Goal: Navigation & Orientation: Find specific page/section

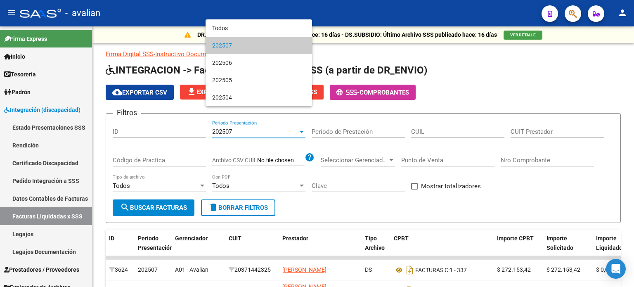
scroll to position [1, 0]
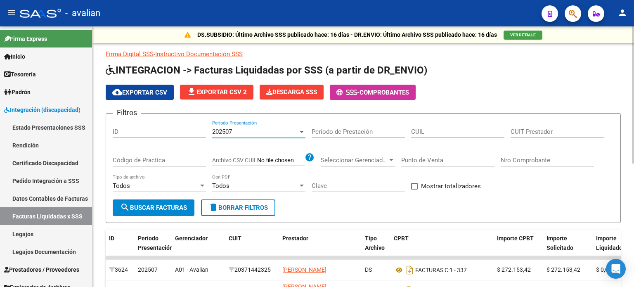
click at [302, 132] on div at bounding box center [301, 131] width 7 height 7
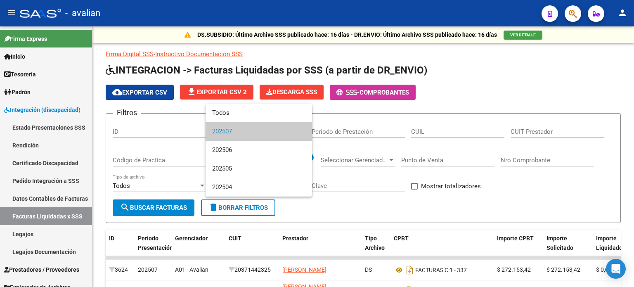
click at [25, 109] on div at bounding box center [317, 143] width 634 height 287
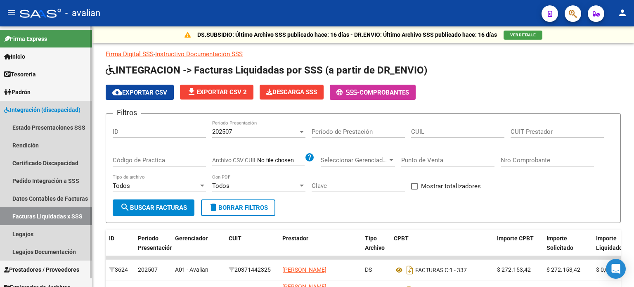
click at [26, 109] on span "Integración (discapacidad)" at bounding box center [42, 109] width 76 height 9
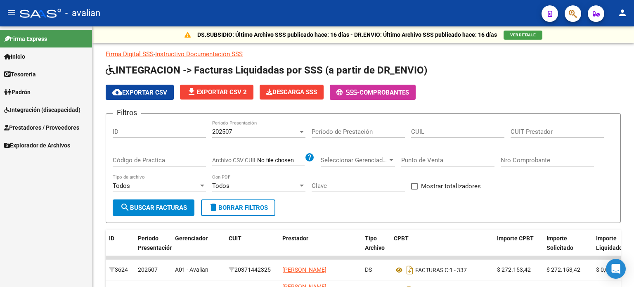
click at [28, 142] on span "Explorador de Archivos" at bounding box center [37, 145] width 66 height 9
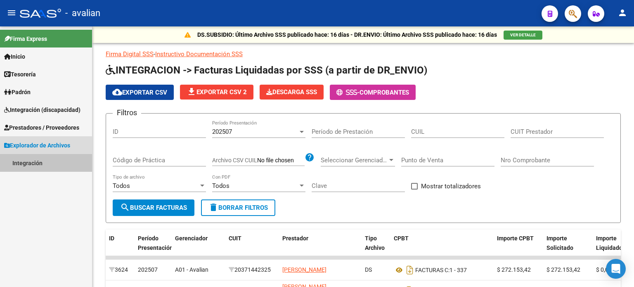
click at [26, 161] on link "Integración" at bounding box center [46, 163] width 92 height 18
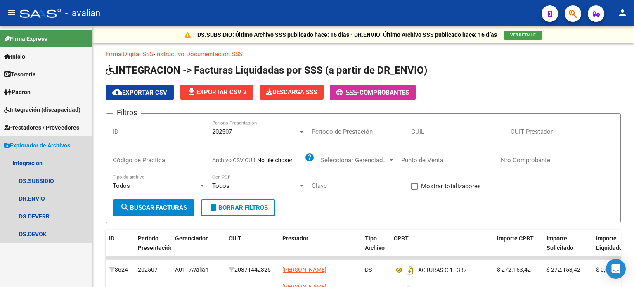
click at [11, 142] on span "Explorador de Archivos" at bounding box center [37, 145] width 66 height 9
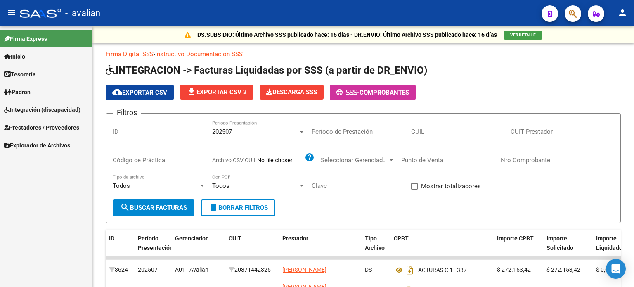
click at [16, 111] on span "Integración (discapacidad)" at bounding box center [42, 109] width 76 height 9
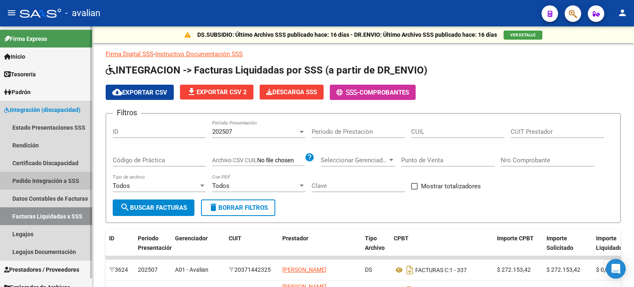
click at [37, 178] on link "Pedido Integración a SSS" at bounding box center [46, 181] width 92 height 18
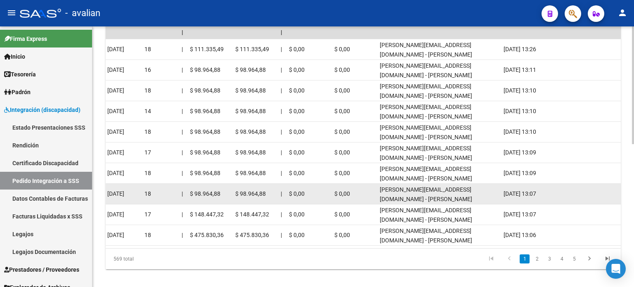
scroll to position [315, 0]
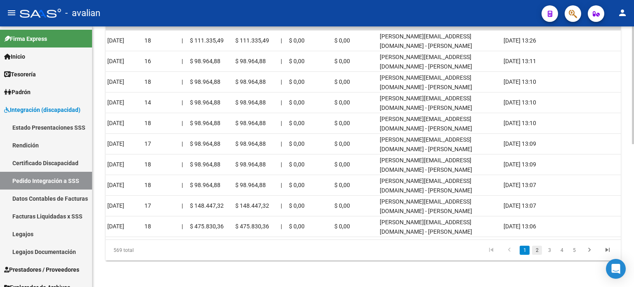
click at [537, 250] on link "2" at bounding box center [537, 249] width 10 height 9
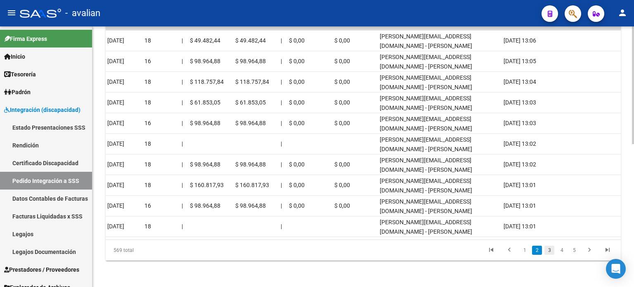
click at [545, 250] on link "3" at bounding box center [549, 249] width 10 height 9
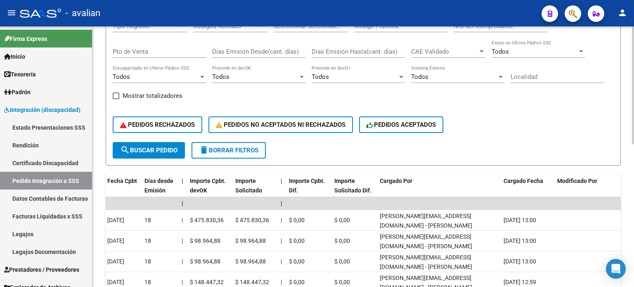
scroll to position [109, 0]
